Goal: Navigation & Orientation: Find specific page/section

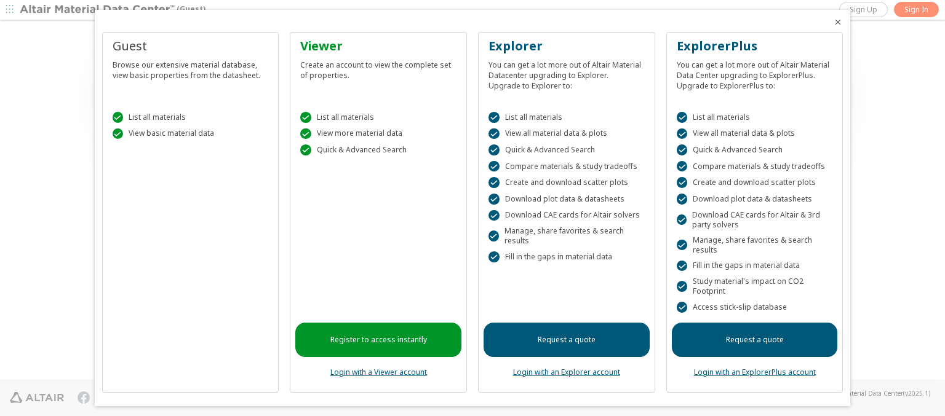
click at [833, 22] on icon "Close" at bounding box center [838, 22] width 10 height 10
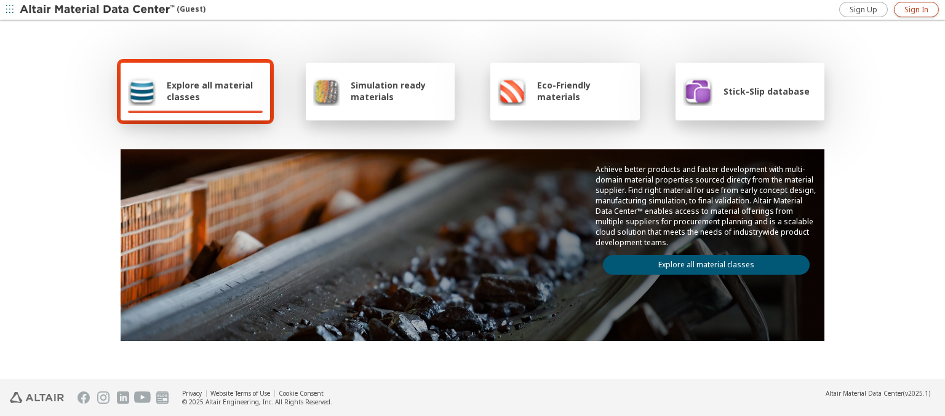
click at [916, 9] on span "Sign In" at bounding box center [916, 10] width 24 height 10
click at [98, 10] on img at bounding box center [98, 10] width 157 height 12
click at [210, 91] on span "Explore all material classes" at bounding box center [215, 90] width 96 height 23
click at [701, 262] on link "Explore all material classes" at bounding box center [706, 265] width 207 height 20
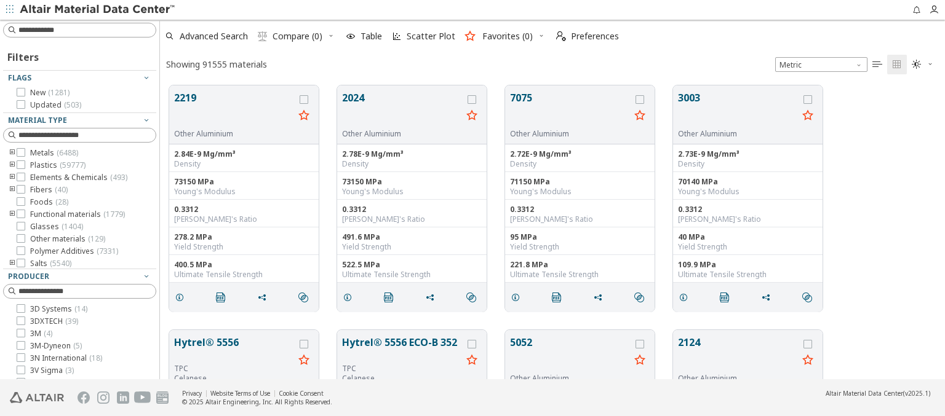
scroll to position [294, 775]
click at [98, 10] on img at bounding box center [98, 10] width 157 height 12
